Goal: Obtain resource: Obtain resource

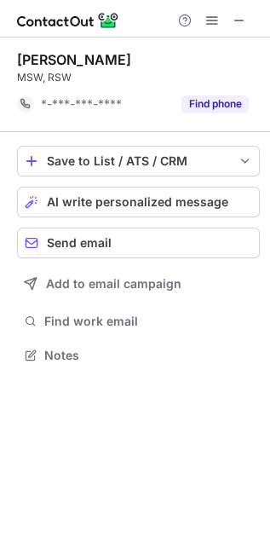
scroll to position [9, 9]
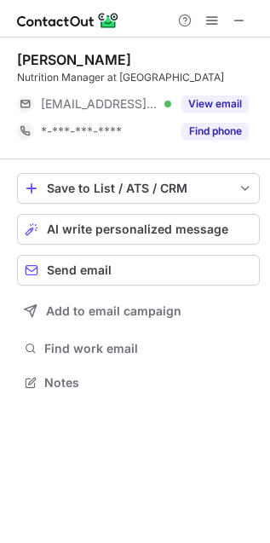
scroll to position [371, 270]
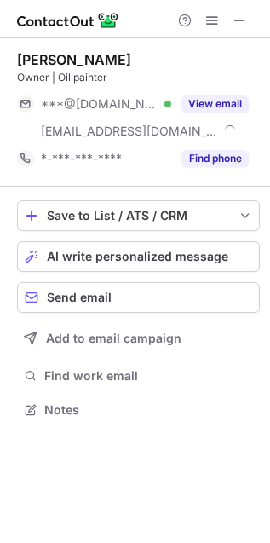
scroll to position [398, 270]
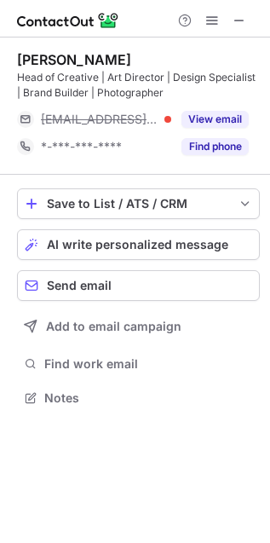
scroll to position [385, 270]
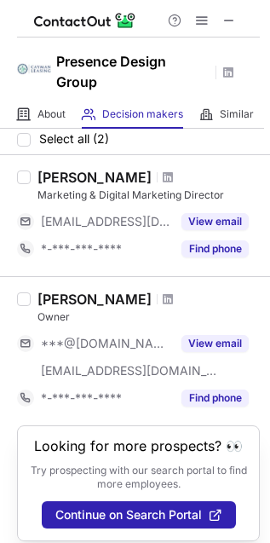
scroll to position [75, 0]
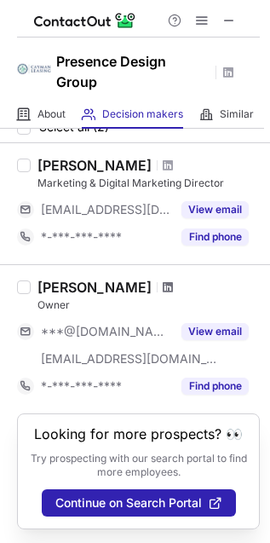
click at [163, 281] on span at bounding box center [168, 288] width 10 height 14
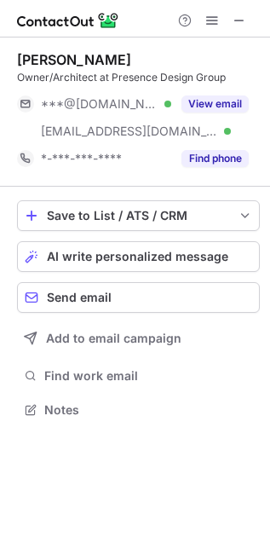
scroll to position [398, 270]
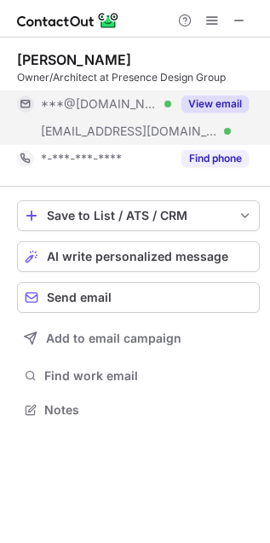
click at [75, 107] on span "***@msn.com" at bounding box center [100, 103] width 118 height 15
drag, startPoint x: 75, startPoint y: 107, endPoint x: 78, endPoint y: 116, distance: 8.9
click at [75, 107] on span "***@msn.com" at bounding box center [100, 103] width 118 height 15
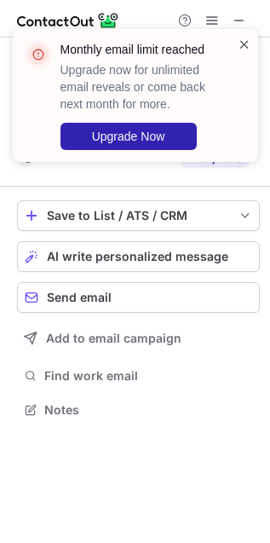
click at [240, 45] on span at bounding box center [245, 44] width 14 height 17
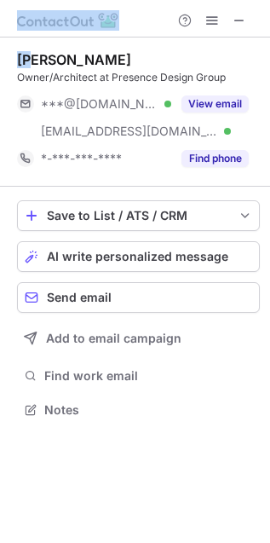
copy div "w for unlimited email reveals or come back next month for more. Upgrade Now Da"
copy div "D"
drag, startPoint x: 56, startPoint y: 57, endPoint x: 28, endPoint y: 55, distance: 28.2
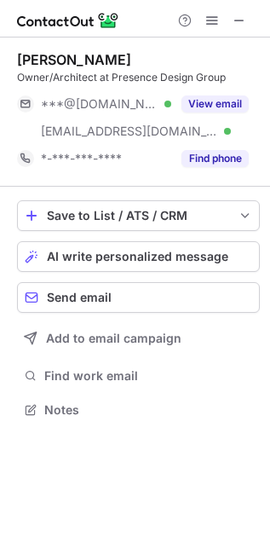
click at [32, 57] on div "Daniel O'Brien" at bounding box center [74, 59] width 114 height 17
copy div "Daniel O'Brien"
drag, startPoint x: 32, startPoint y: 57, endPoint x: 90, endPoint y: 56, distance: 57.1
click at [90, 56] on div "Daniel O'Brien" at bounding box center [74, 59] width 114 height 17
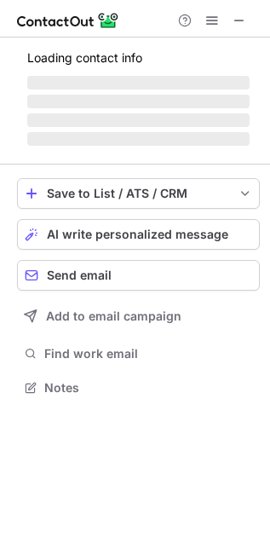
scroll to position [371, 270]
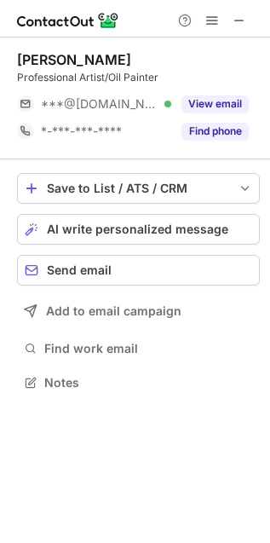
scroll to position [371, 270]
copy div "[PERSON_NAME]"
drag, startPoint x: 128, startPoint y: 58, endPoint x: 20, endPoint y: 60, distance: 108.3
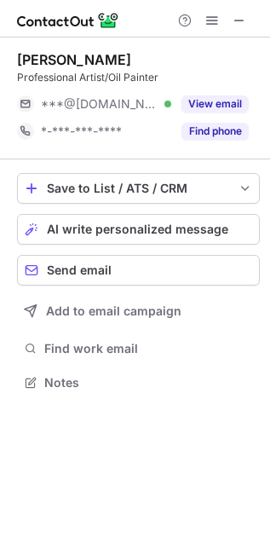
click at [20, 60] on div "Janelle Morrison" at bounding box center [138, 59] width 243 height 17
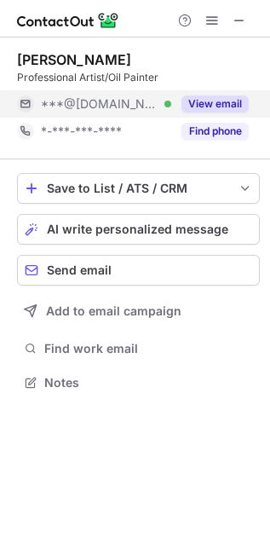
click at [107, 113] on div "***@gmail.com Verified" at bounding box center [94, 103] width 154 height 27
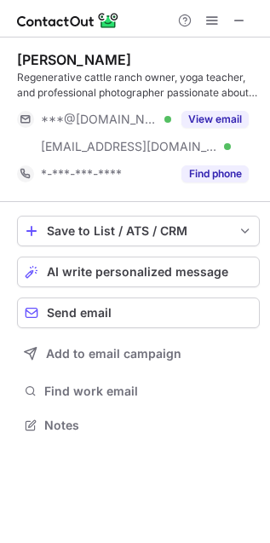
scroll to position [414, 270]
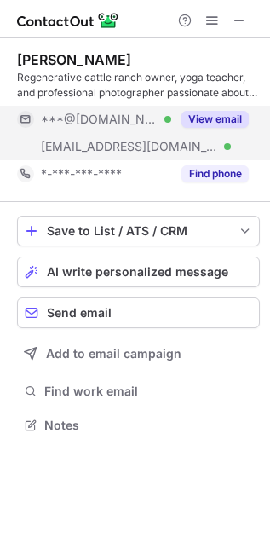
click at [90, 117] on span "***@yahoo.com" at bounding box center [100, 119] width 118 height 15
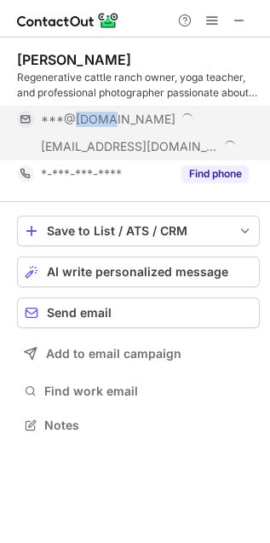
click at [89, 115] on span "***@yahoo.com" at bounding box center [108, 119] width 135 height 15
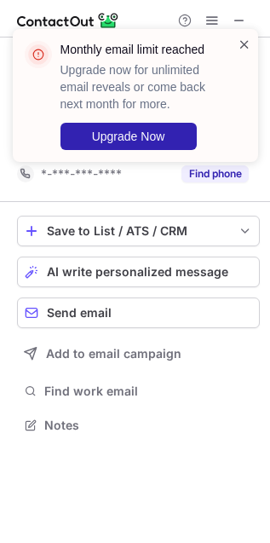
click at [246, 44] on span at bounding box center [245, 44] width 14 height 17
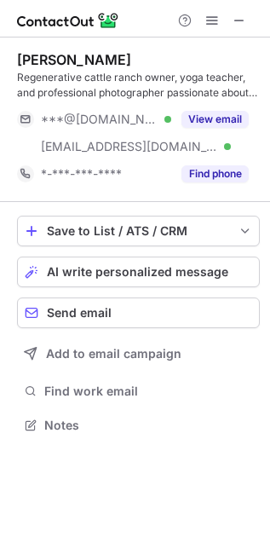
copy div "ulie Anne Barber"
copy div "Julie Anne Barber"
drag, startPoint x: 135, startPoint y: 59, endPoint x: 18, endPoint y: 58, distance: 116.8
click at [18, 58] on div "Julie Anne Barber" at bounding box center [138, 59] width 243 height 17
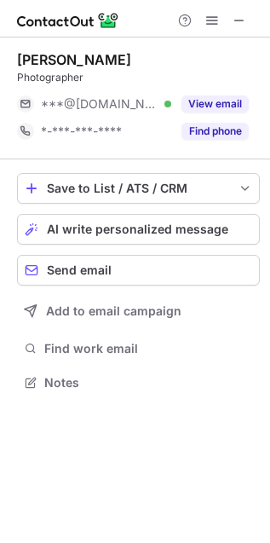
scroll to position [9, 9]
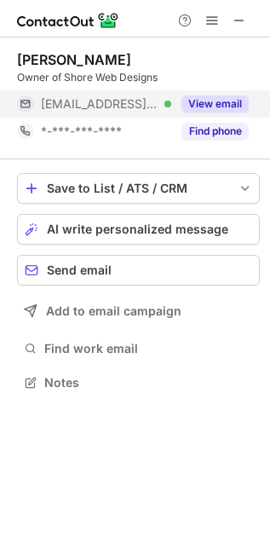
click at [118, 113] on div "[EMAIL_ADDRESS][DOMAIN_NAME] Verified" at bounding box center [94, 103] width 154 height 27
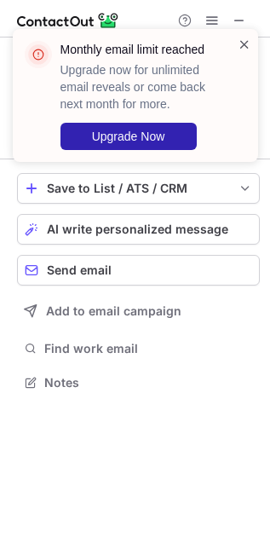
click at [245, 43] on span at bounding box center [245, 44] width 14 height 17
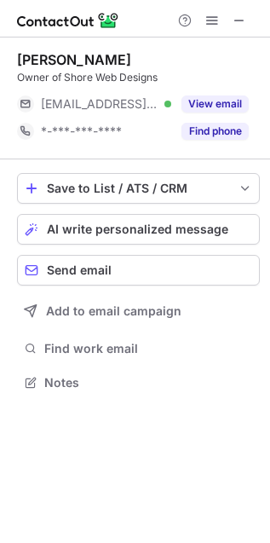
copy div "Monthly email limit reached Upgrade now"
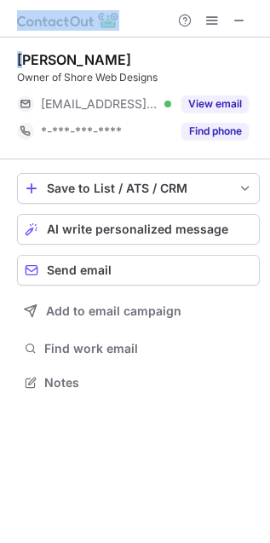
copy div "J"
drag, startPoint x: 126, startPoint y: 58, endPoint x: 28, endPoint y: 55, distance: 98.1
click at [26, 58] on div "Jake Candiotti" at bounding box center [74, 59] width 114 height 17
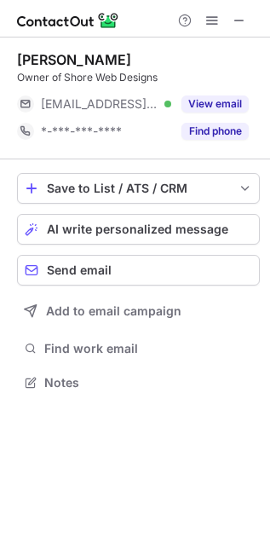
drag, startPoint x: 26, startPoint y: 58, endPoint x: 85, endPoint y: 60, distance: 58.9
click at [85, 60] on div "Jake Candiotti" at bounding box center [74, 59] width 114 height 17
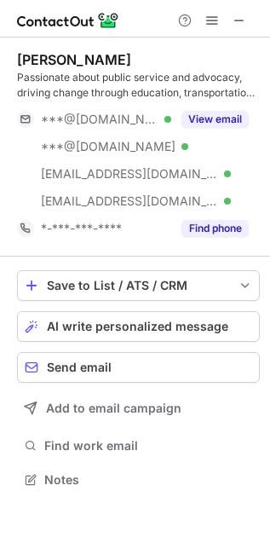
scroll to position [467, 270]
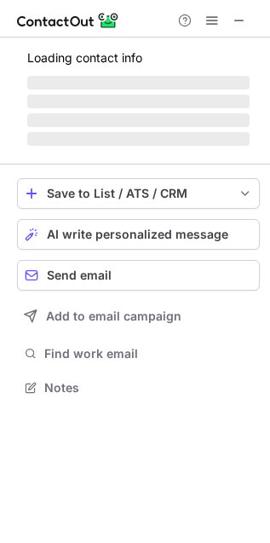
scroll to position [385, 270]
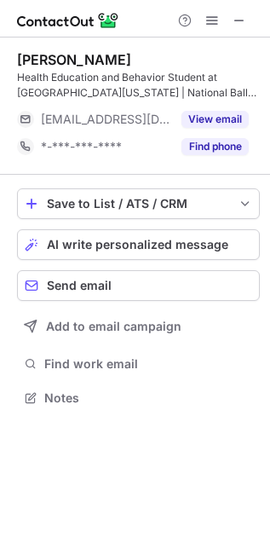
scroll to position [385, 270]
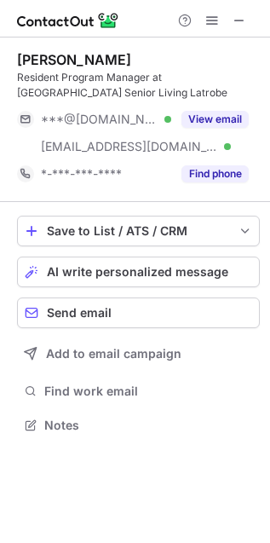
scroll to position [414, 270]
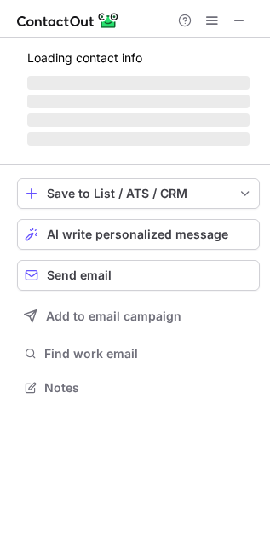
scroll to position [398, 270]
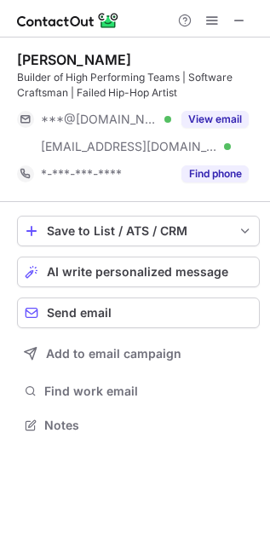
scroll to position [414, 270]
